Goal: Information Seeking & Learning: Learn about a topic

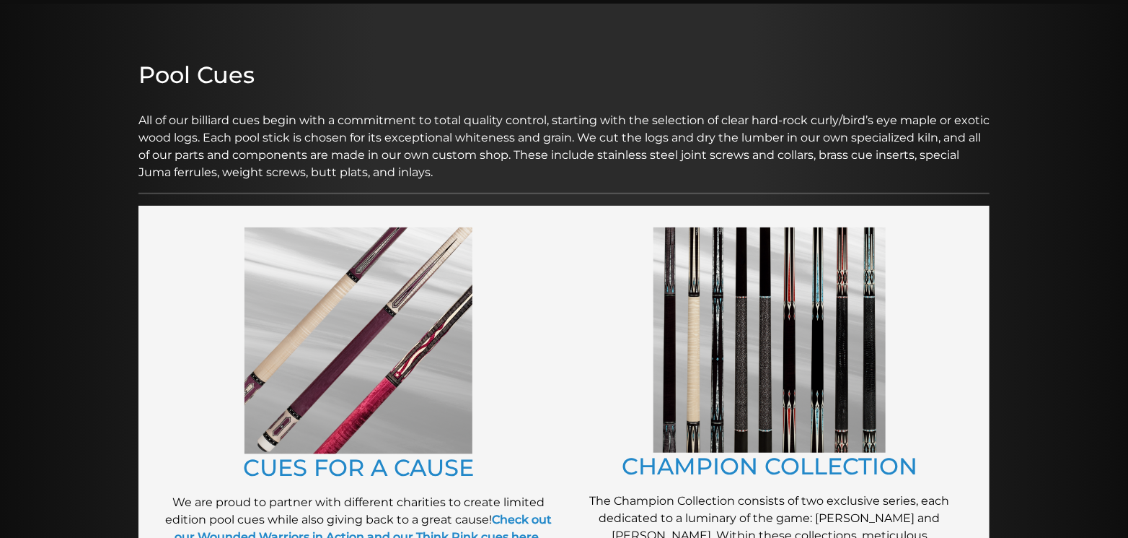
scroll to position [141, 0]
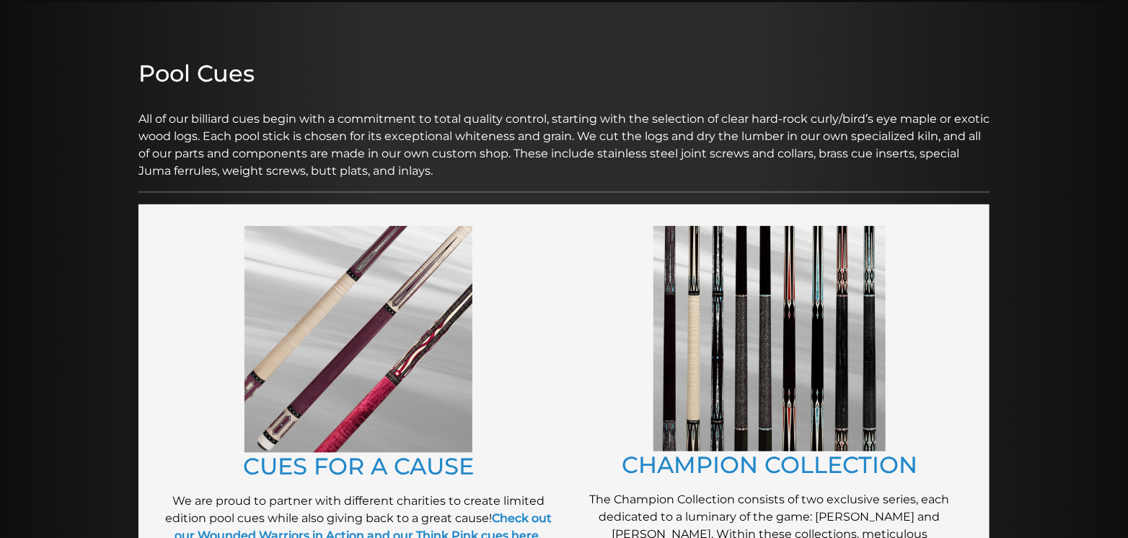
click at [794, 434] on img at bounding box center [770, 338] width 232 height 225
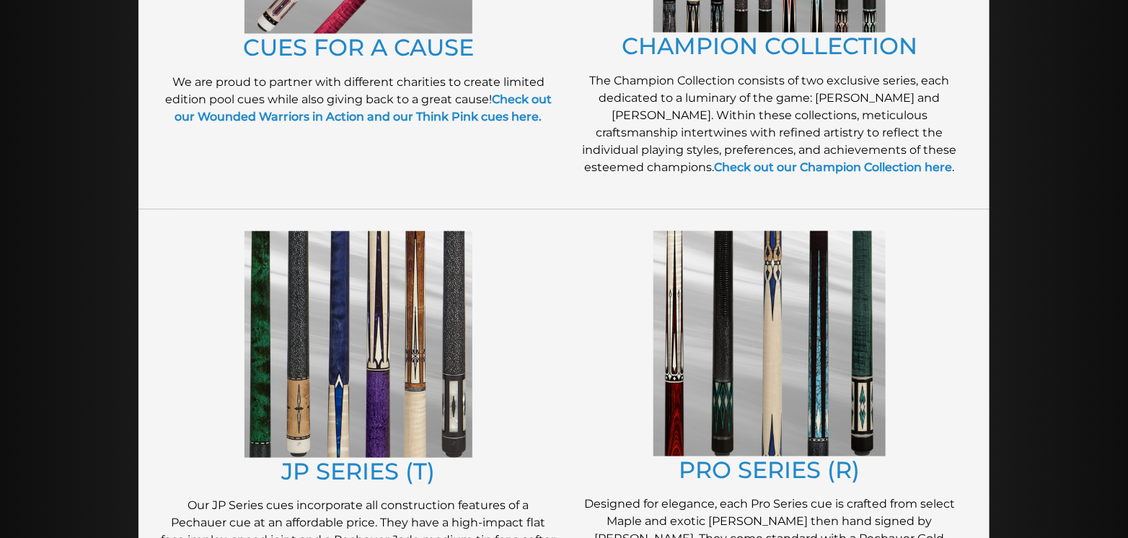
scroll to position [566, 0]
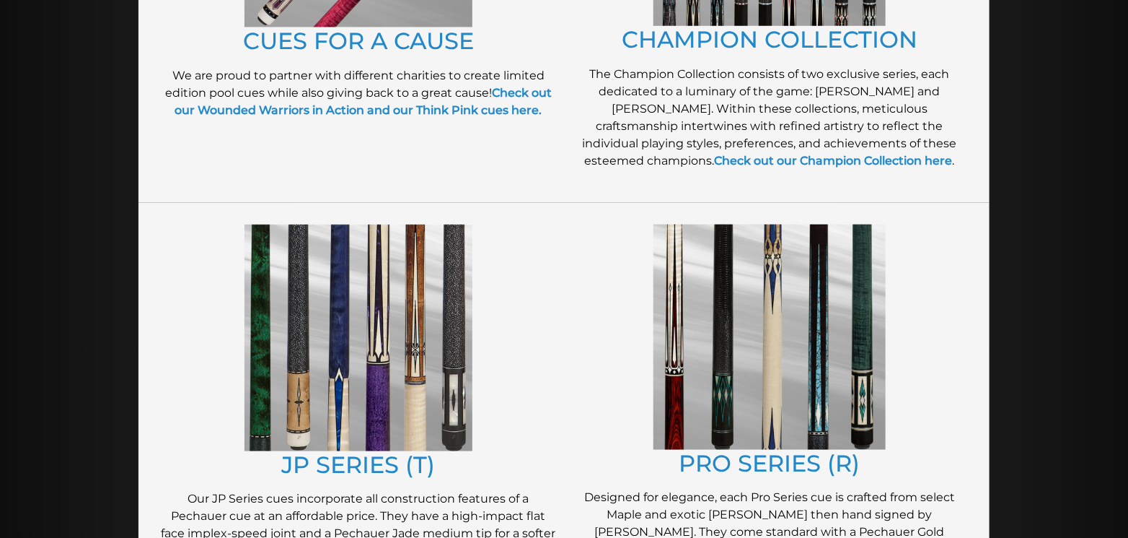
click at [780, 409] on img at bounding box center [770, 336] width 232 height 225
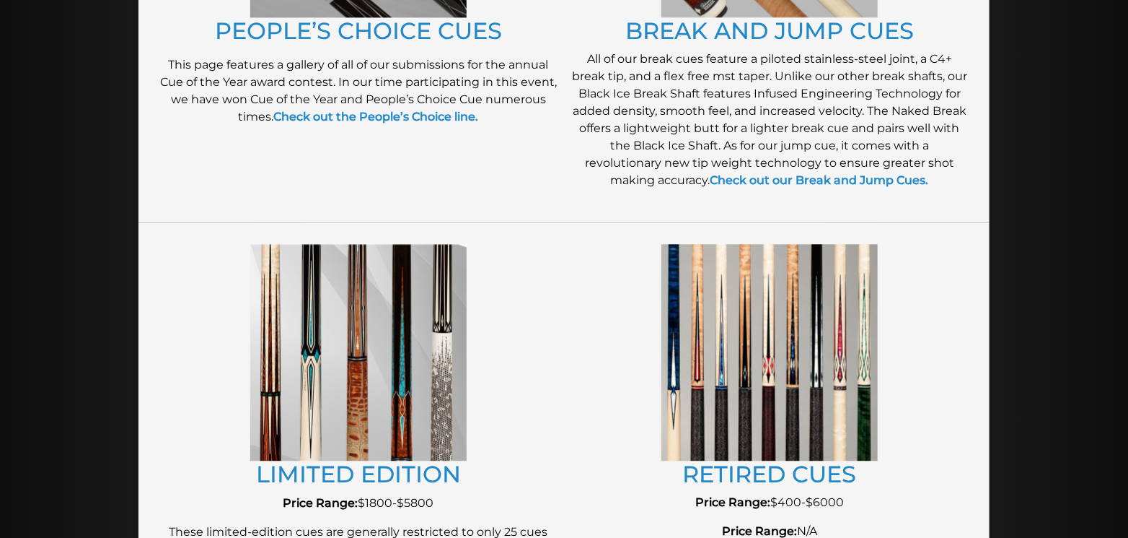
scroll to position [1421, 0]
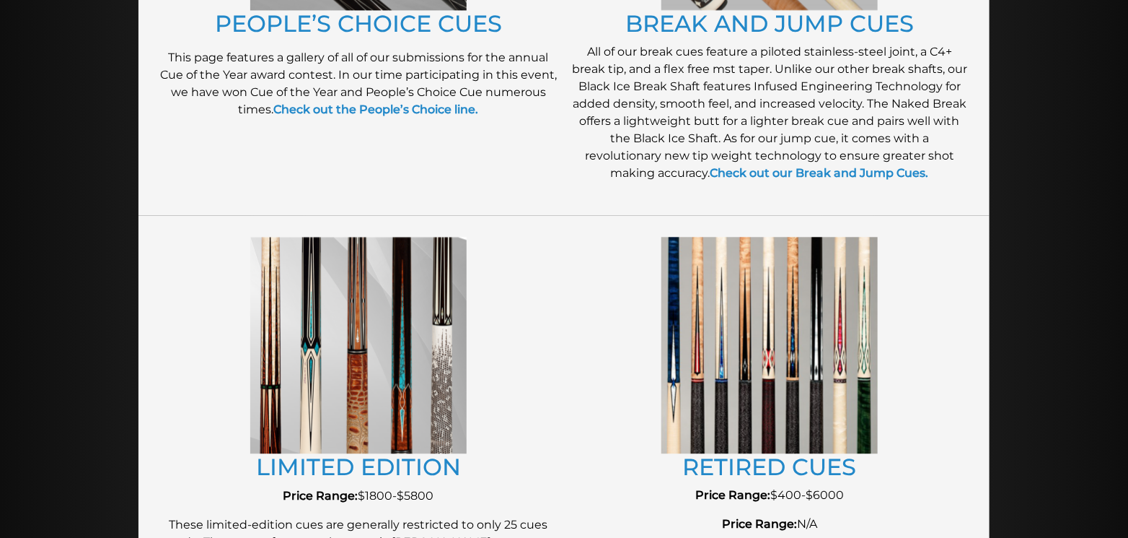
click at [698, 395] on img at bounding box center [770, 345] width 216 height 216
click at [695, 460] on link "RETIRED CUES" at bounding box center [770, 466] width 174 height 28
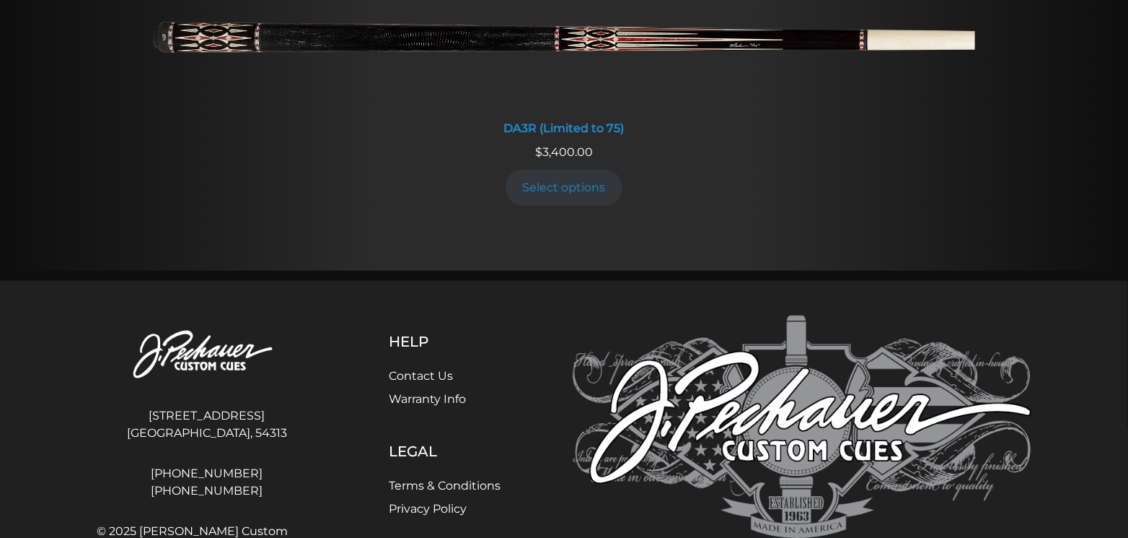
scroll to position [2872, 0]
click at [794, 434] on img at bounding box center [802, 433] width 459 height 234
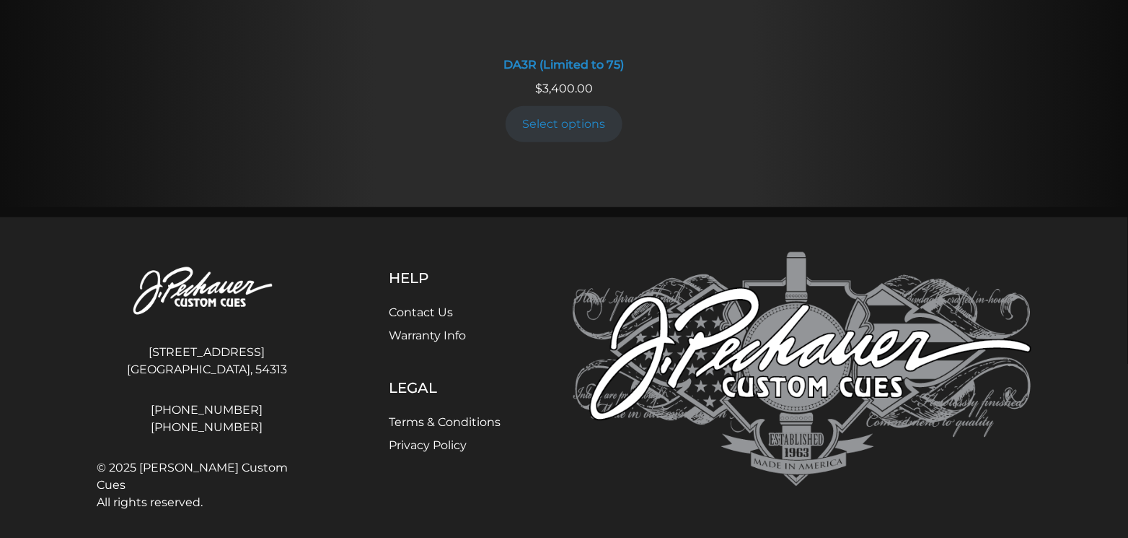
scroll to position [2942, 0]
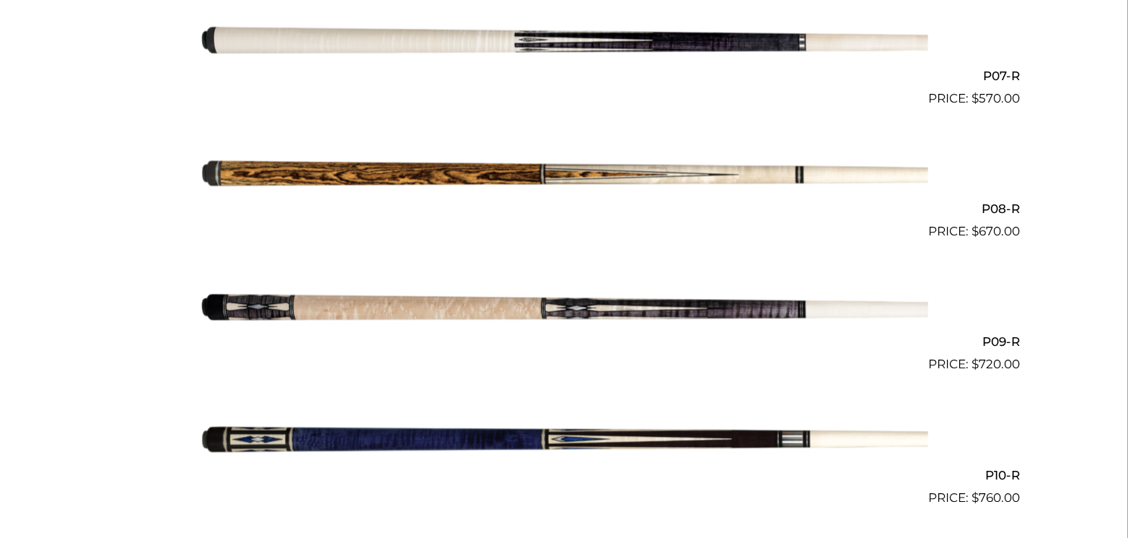
scroll to position [1292, 0]
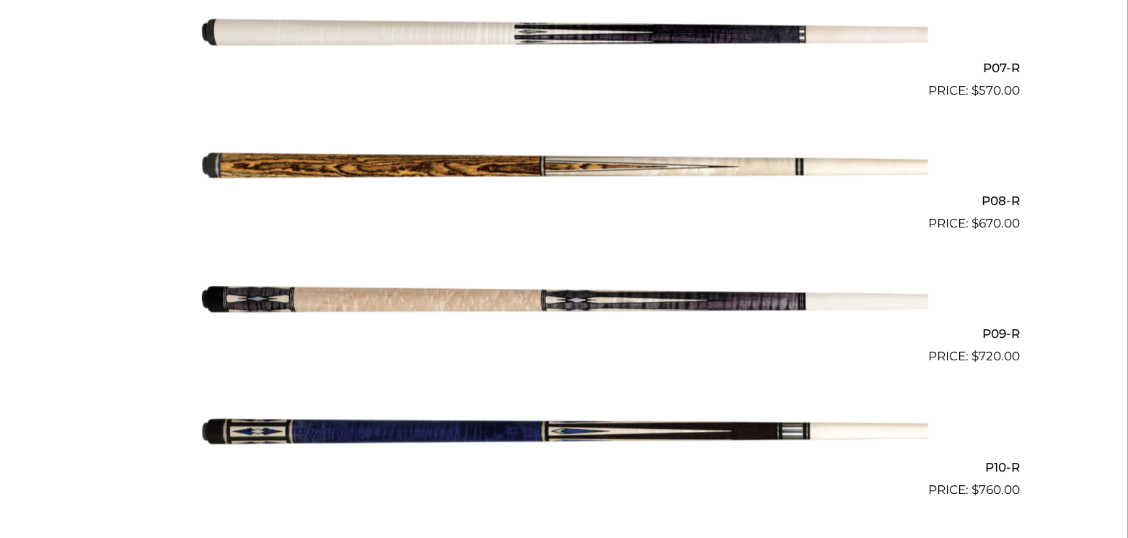
click at [258, 430] on img at bounding box center [564, 432] width 729 height 121
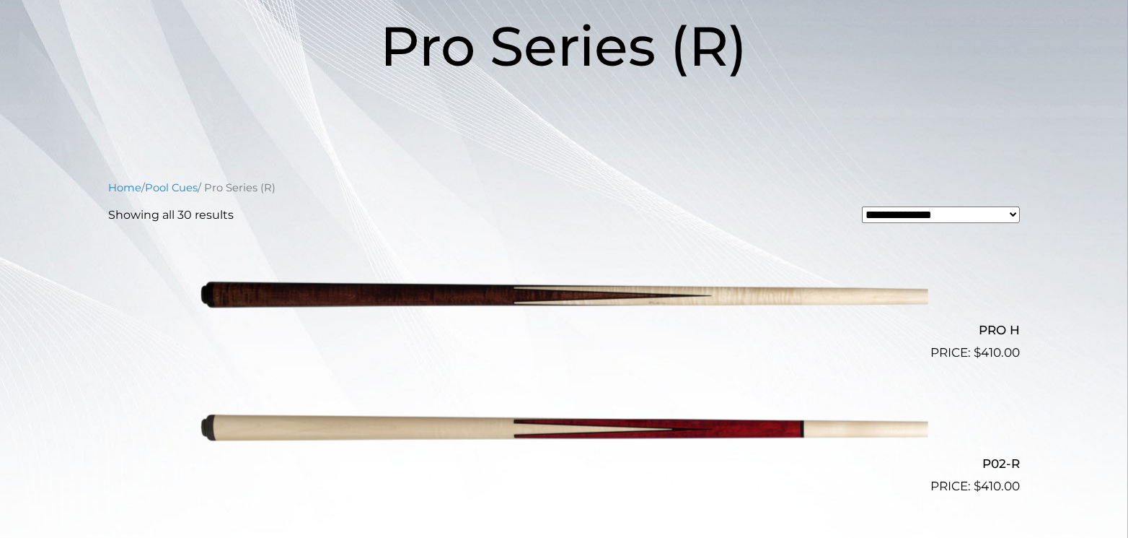
scroll to position [229, 0]
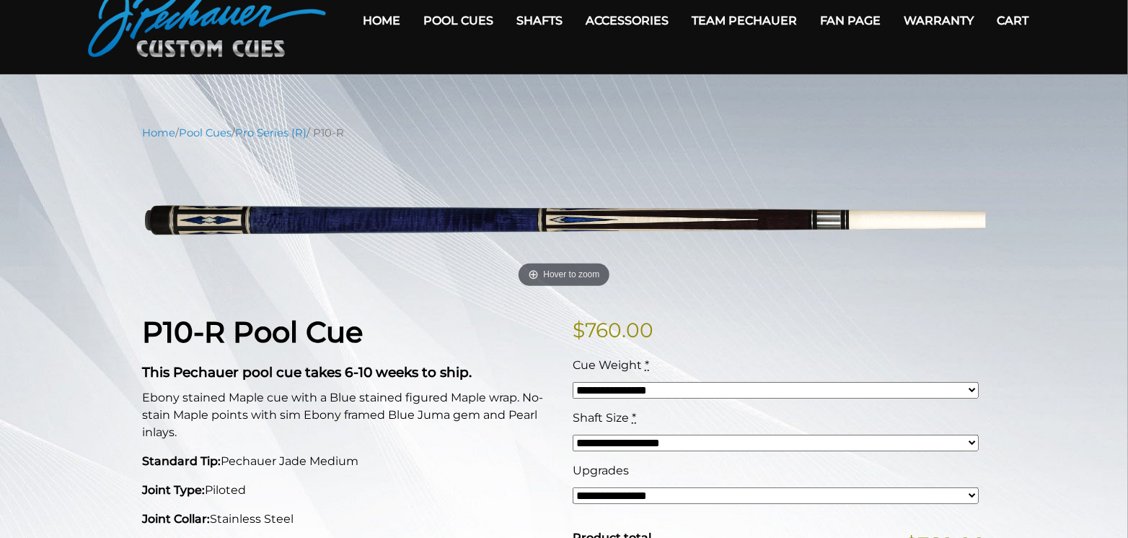
scroll to position [70, 0]
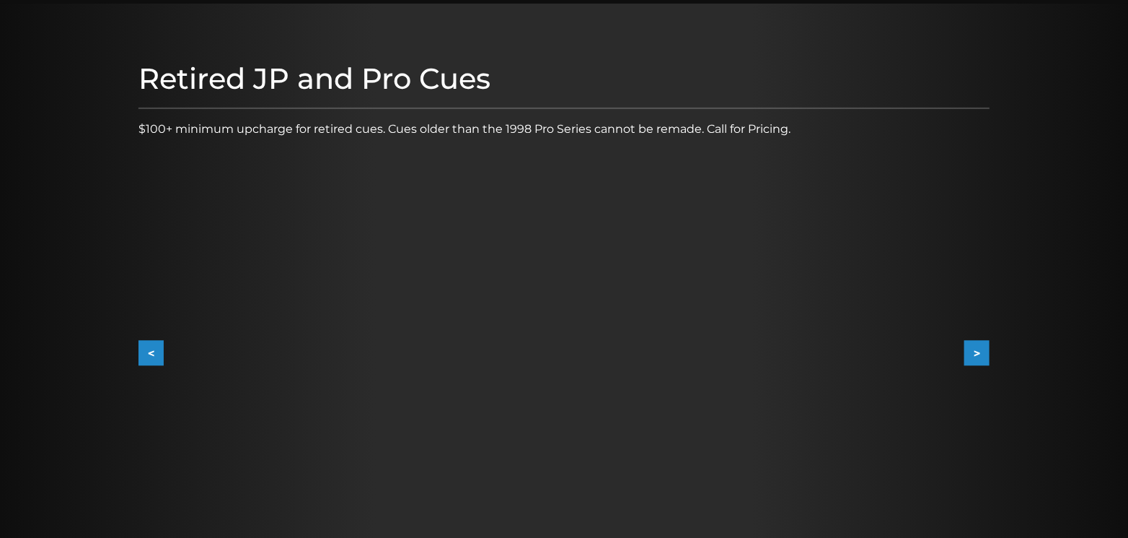
scroll to position [143, 0]
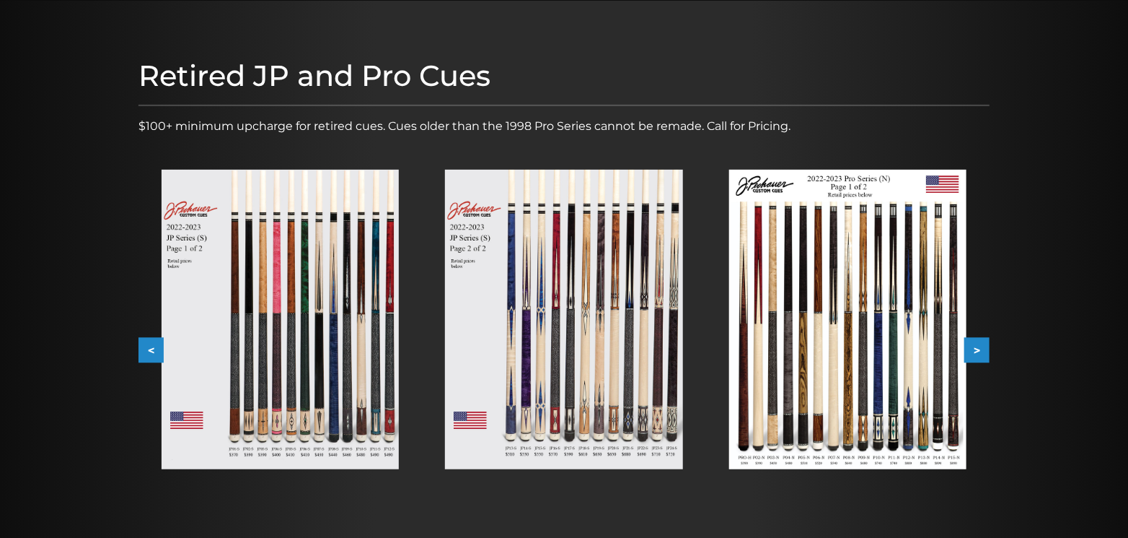
click at [317, 307] on img at bounding box center [280, 319] width 237 height 299
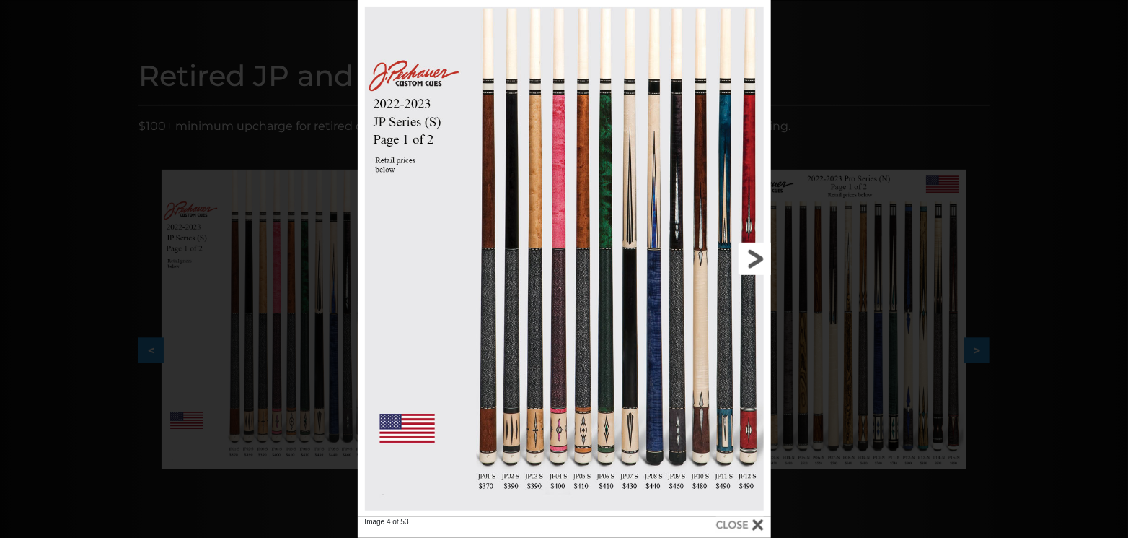
click at [698, 243] on link at bounding box center [678, 258] width 186 height 517
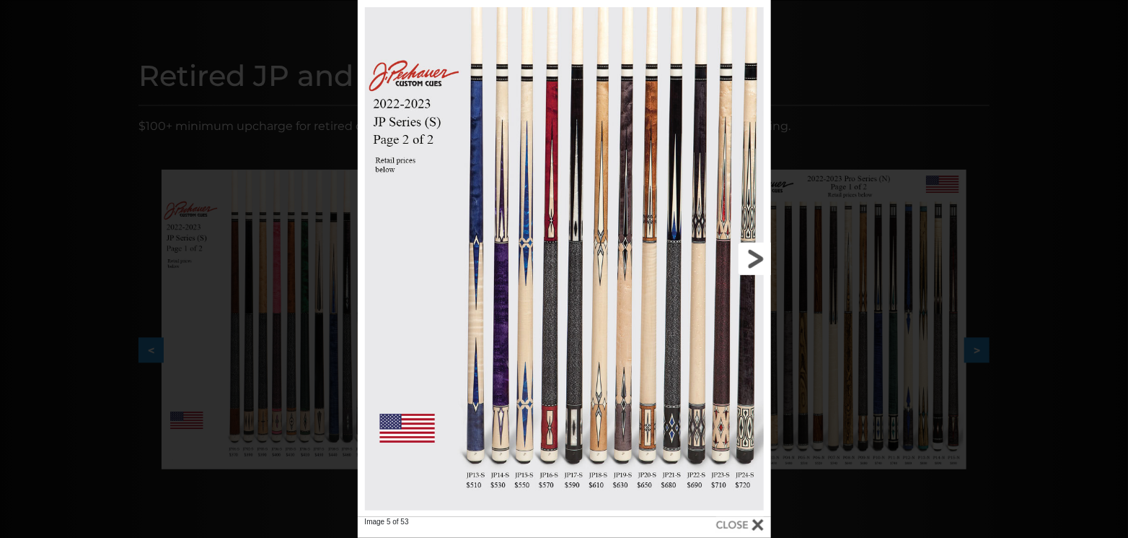
click at [751, 255] on link at bounding box center [678, 258] width 186 height 517
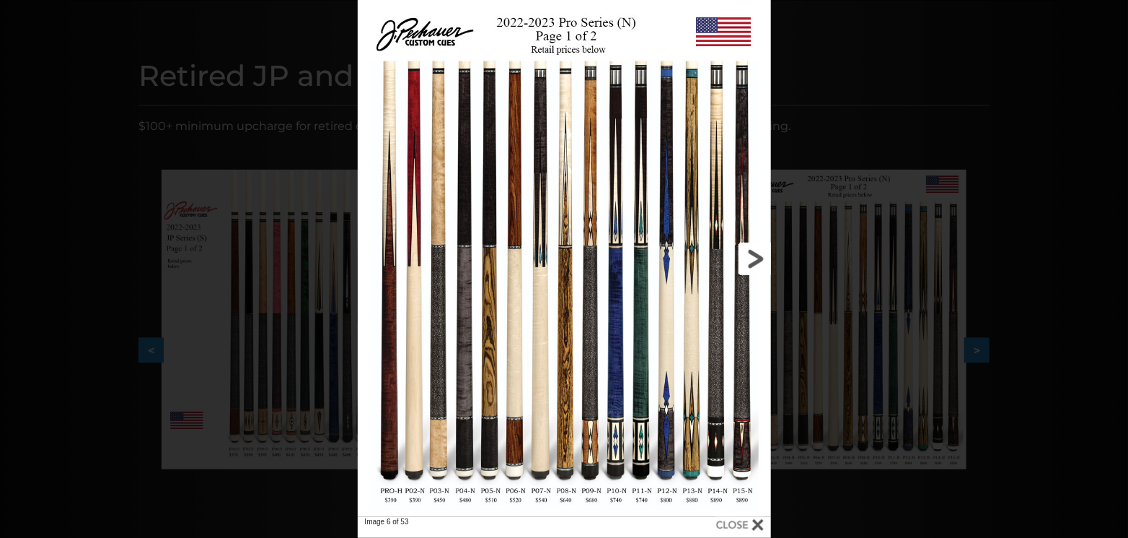
click at [614, 416] on link at bounding box center [678, 258] width 186 height 517
